Goal: Navigation & Orientation: Find specific page/section

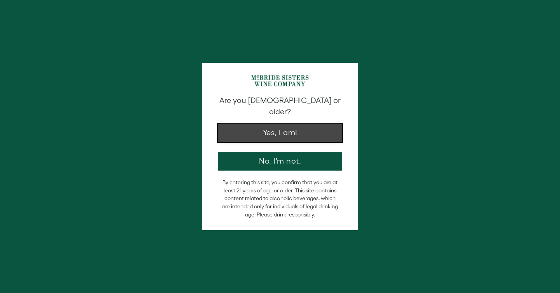
click at [262, 124] on button "Yes, I am!" at bounding box center [280, 133] width 125 height 19
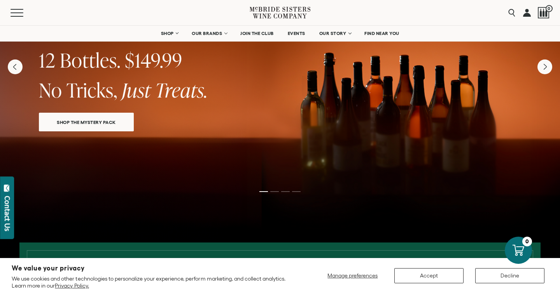
scroll to position [72, 0]
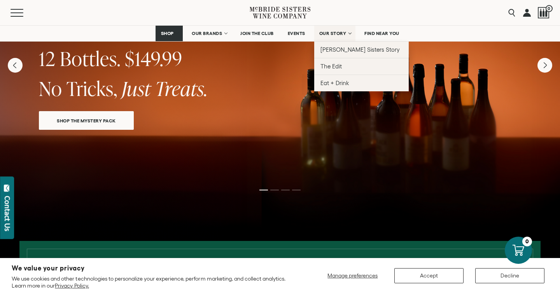
click at [336, 28] on link "OUR STORY" at bounding box center [335, 34] width 42 height 16
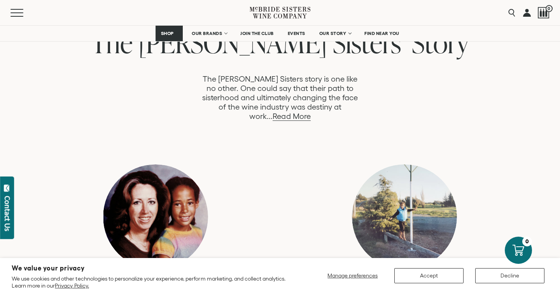
scroll to position [438, 0]
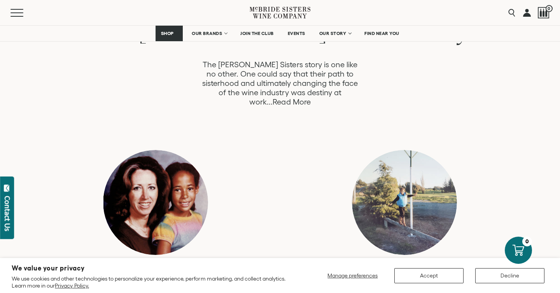
click at [311, 98] on link "Read More" at bounding box center [292, 102] width 38 height 9
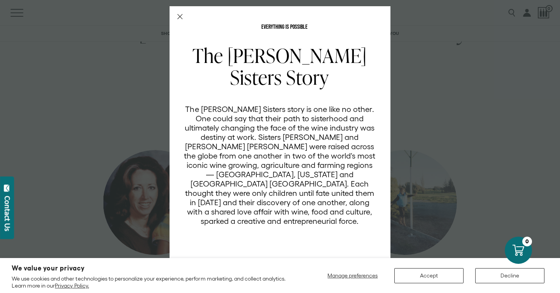
scroll to position [34, 0]
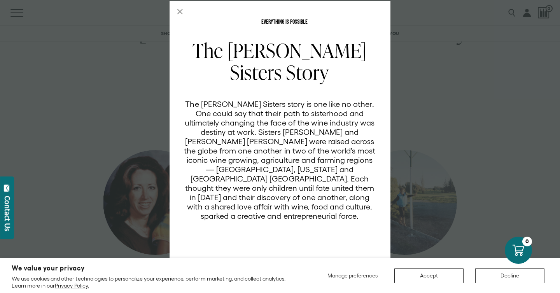
click at [176, 13] on div "EVERYTHING IS POSSIBLE The McBride Sisters Story The McBride Sisters story is o…" at bounding box center [280, 144] width 221 height 286
click at [179, 11] on icon "Close Modal" at bounding box center [179, 11] width 5 height 5
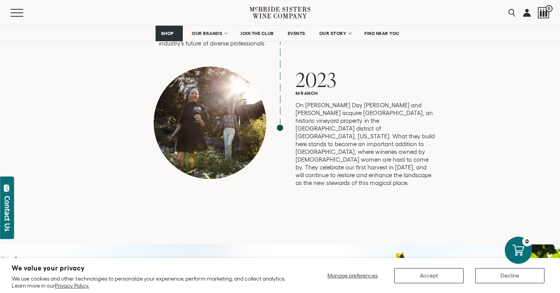
scroll to position [2160, 0]
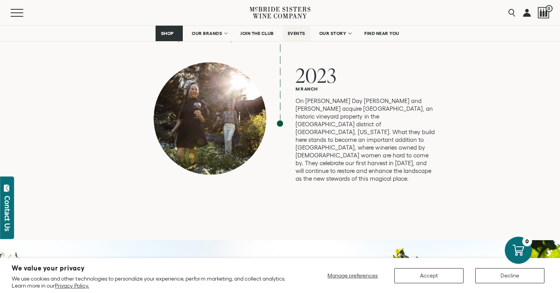
click at [296, 32] on span "EVENTS" at bounding box center [297, 33] width 18 height 5
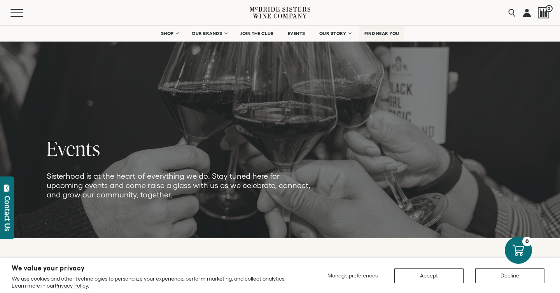
click at [381, 35] on span "FIND NEAR YOU" at bounding box center [382, 33] width 35 height 5
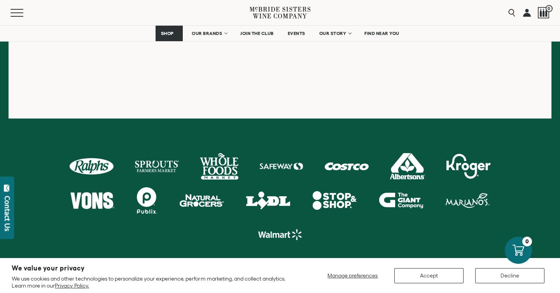
scroll to position [414, 0]
